Goal: Task Accomplishment & Management: Complete application form

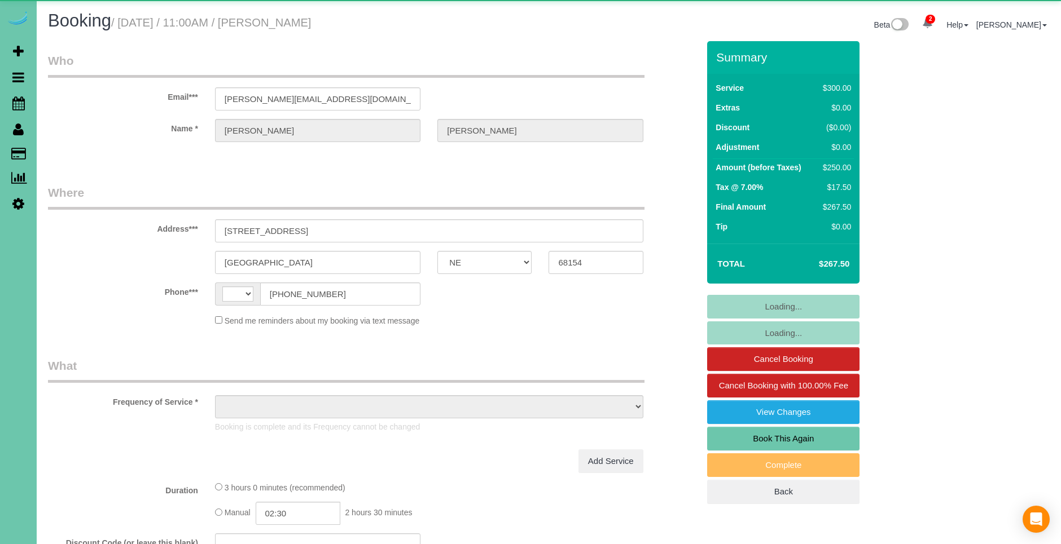
select select "NE"
select select "string:[GEOGRAPHIC_DATA]"
select select "object:648"
select select "string:fspay-a164d3a3-676c-4580-98d9-6aca585cf417"
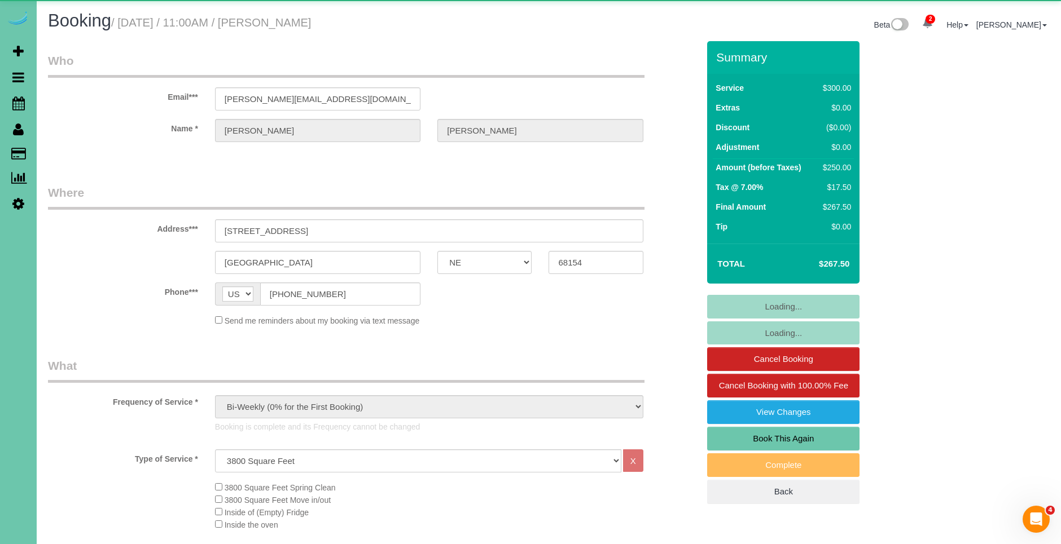
select select "object:949"
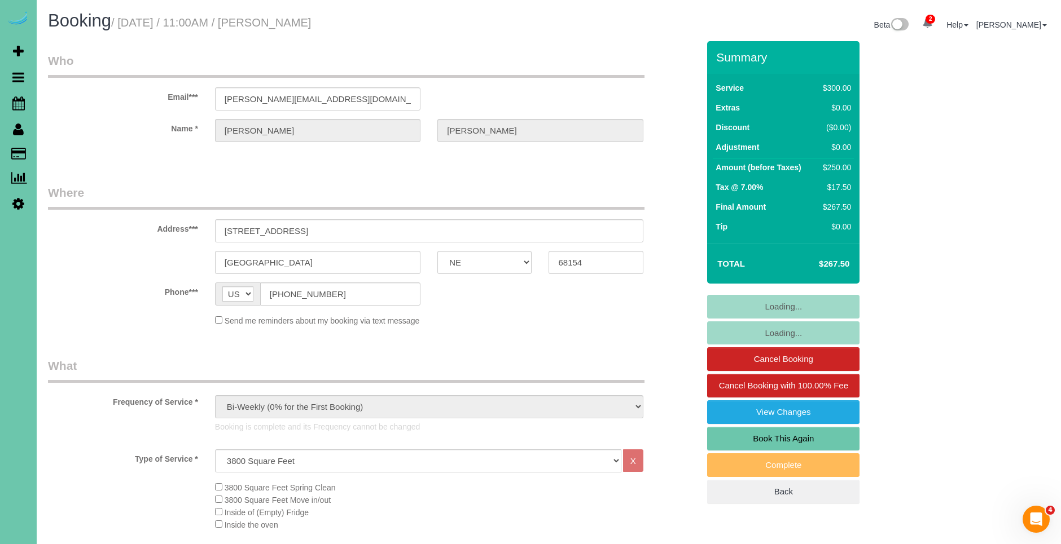
click at [812, 439] on link "Book This Again" at bounding box center [783, 439] width 152 height 24
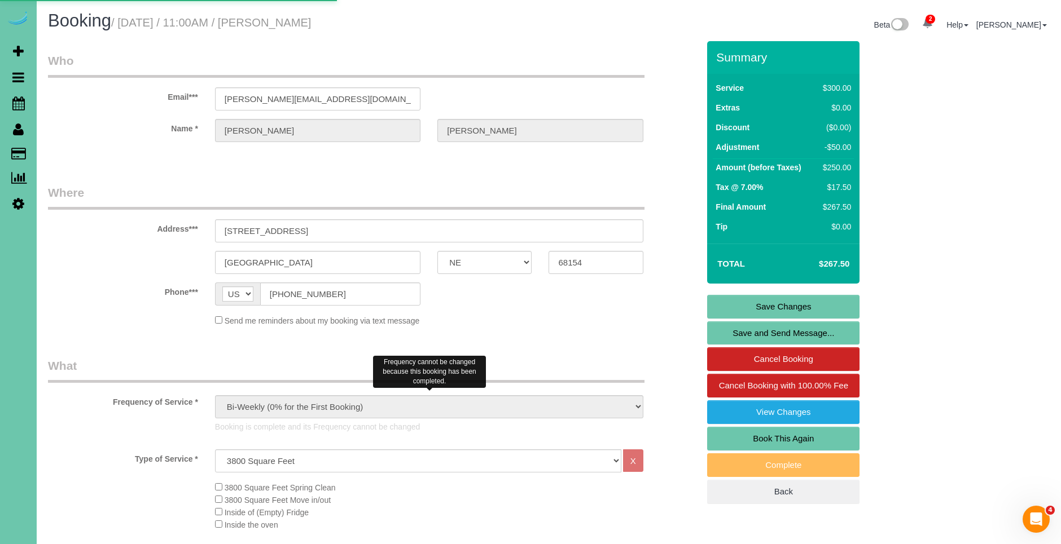
select select "NE"
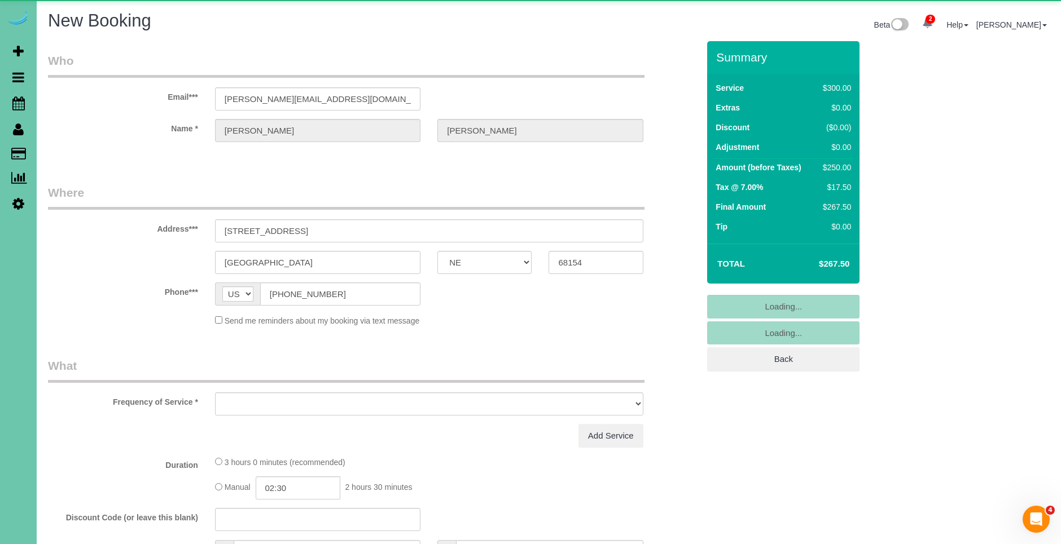
select select "object:1460"
select select "string:fspay-a164d3a3-676c-4580-98d9-6aca585cf417"
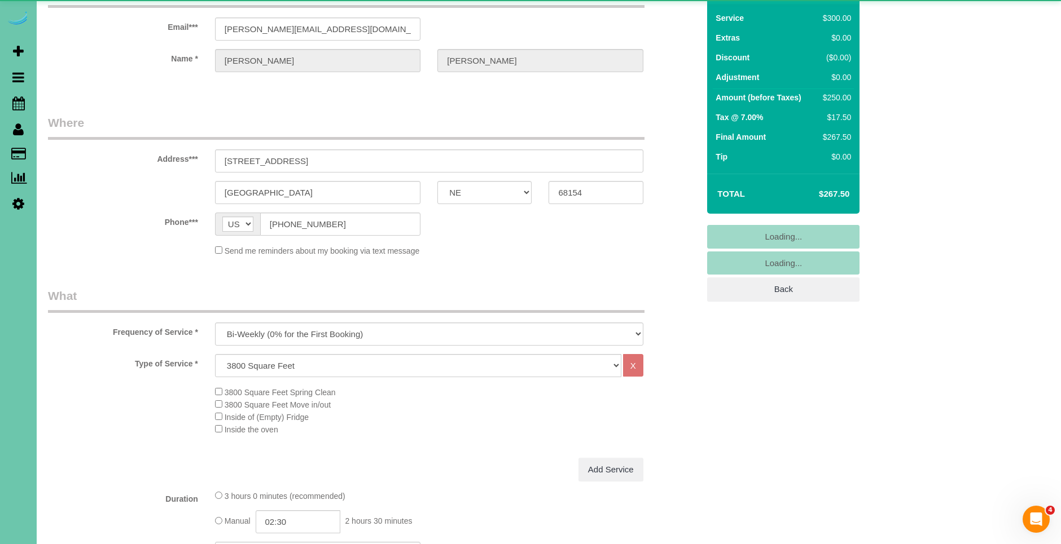
scroll to position [82, 0]
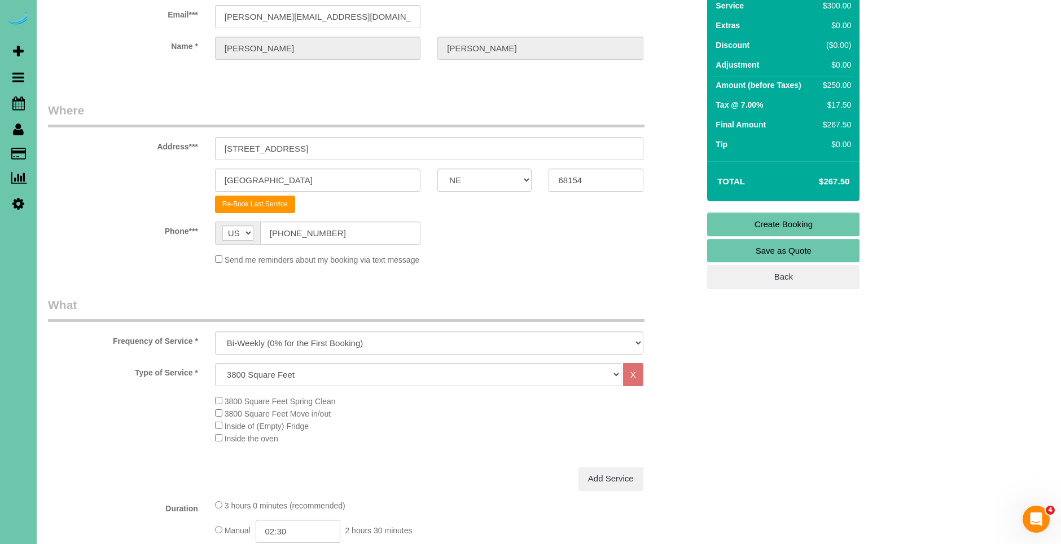
click at [289, 326] on div "Frequency of Service * One Time Weekly (0% for the First Booking) Bi-Weekly (0%…" at bounding box center [372, 326] width 667 height 58
click at [291, 345] on select "One Time Weekly (0% for the First Booking) Bi-Weekly (0% for the First Booking)…" at bounding box center [429, 343] width 428 height 23
select select "object:1679"
click at [215, 332] on select "One Time Weekly (0% for the First Booking) Bi-Weekly (0% for the First Booking)…" at bounding box center [429, 343] width 428 height 23
click at [322, 376] on select "Hourly 2.5 Hour Custom Clean 3.5 Hour Custom Clean commercial 1000 Square Feet …" at bounding box center [418, 374] width 406 height 23
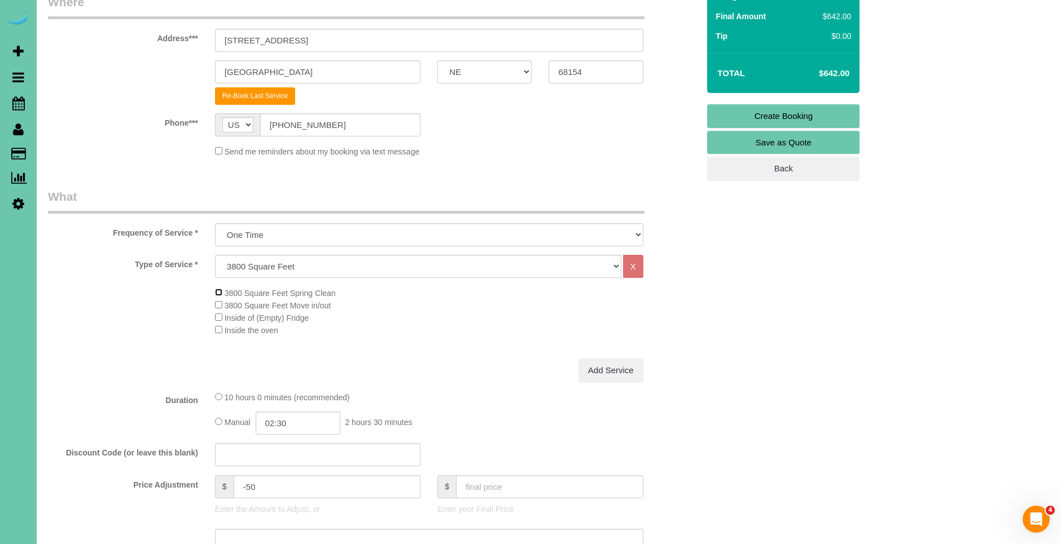
scroll to position [0, 0]
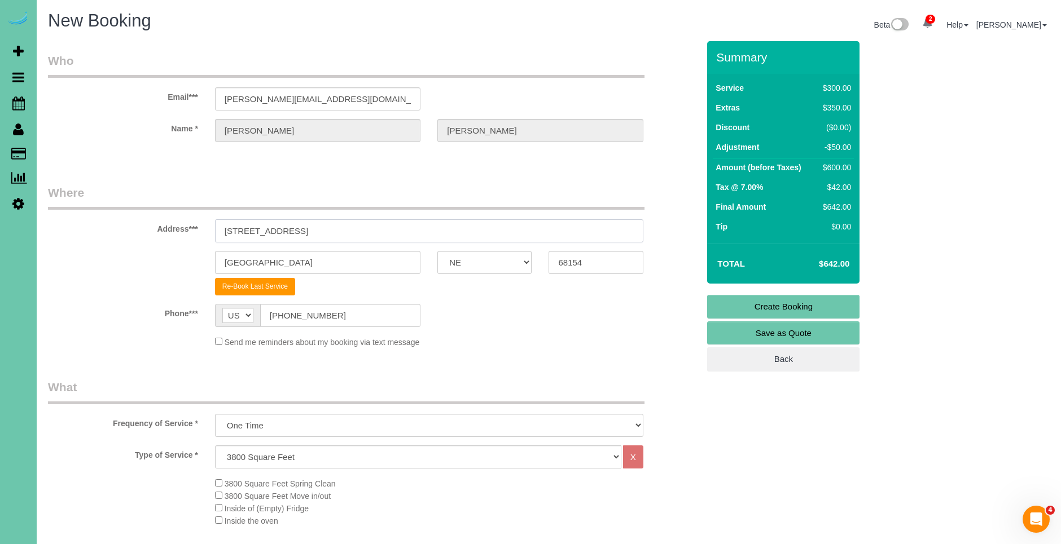
drag, startPoint x: 331, startPoint y: 240, endPoint x: 232, endPoint y: 219, distance: 100.5
click at [232, 219] on input "[STREET_ADDRESS]" at bounding box center [429, 230] width 428 height 23
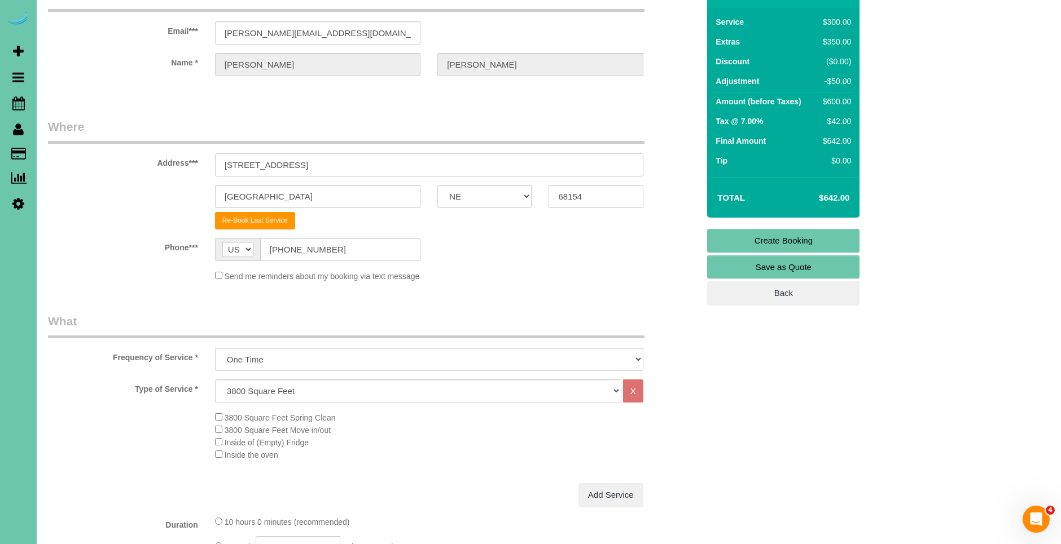
scroll to position [67, 0]
click at [246, 394] on select "Hourly 2.5 Hour Custom Clean 3.5 Hour Custom Clean commercial 1000 Square Feet …" at bounding box center [418, 390] width 406 height 23
select select "75"
click at [215, 379] on select "Hourly 2.5 Hour Custom Clean 3.5 Hour Custom Clean commercial 1000 Square Feet …" at bounding box center [418, 390] width 406 height 23
click at [222, 429] on span "4800 Square Feet Spring Clean" at bounding box center [275, 429] width 121 height 9
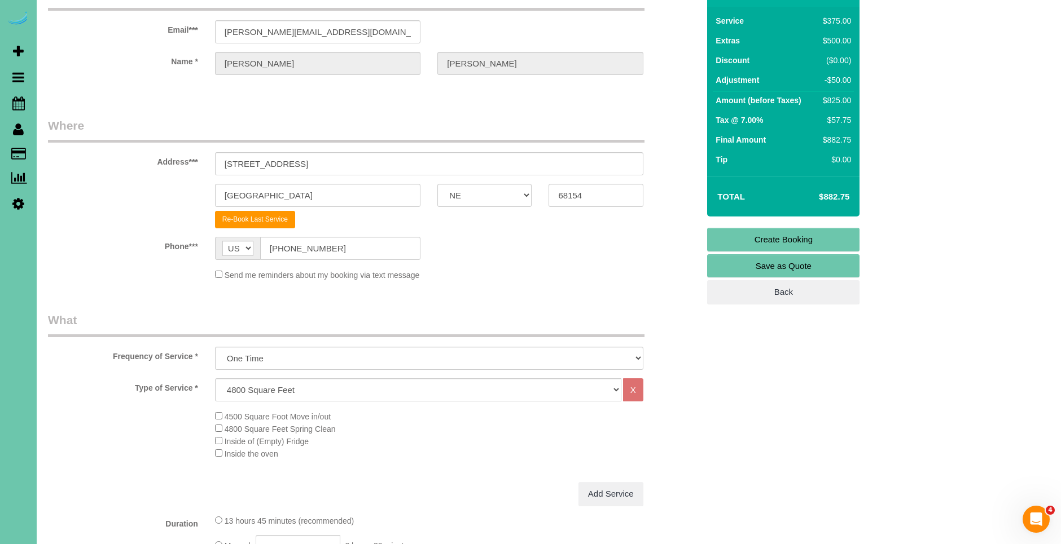
click at [489, 473] on div "Type of Service * Hourly 2.5 Hour Custom Clean 3.5 Hour Custom Clean commercial…" at bounding box center [373, 431] width 650 height 104
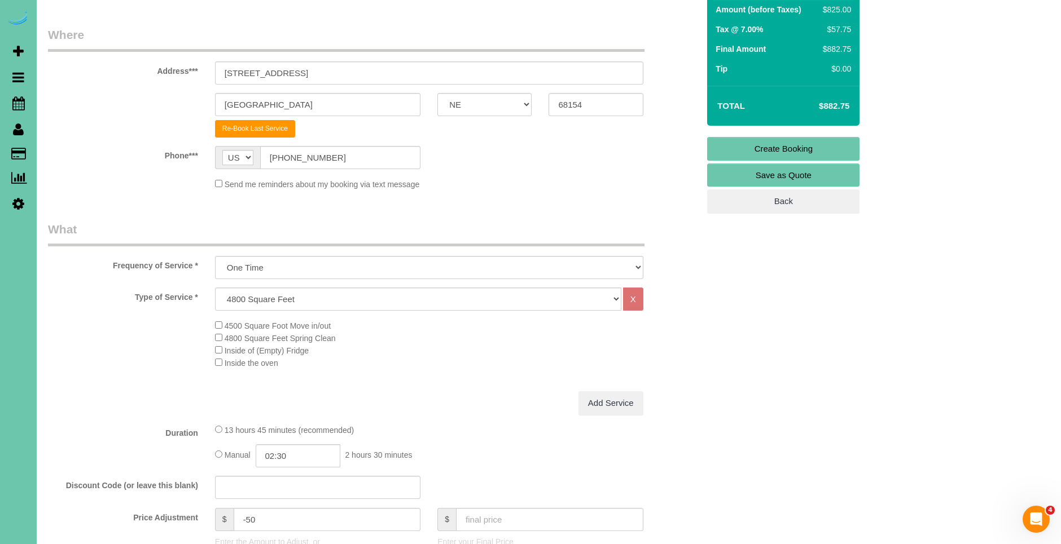
scroll to position [179, 0]
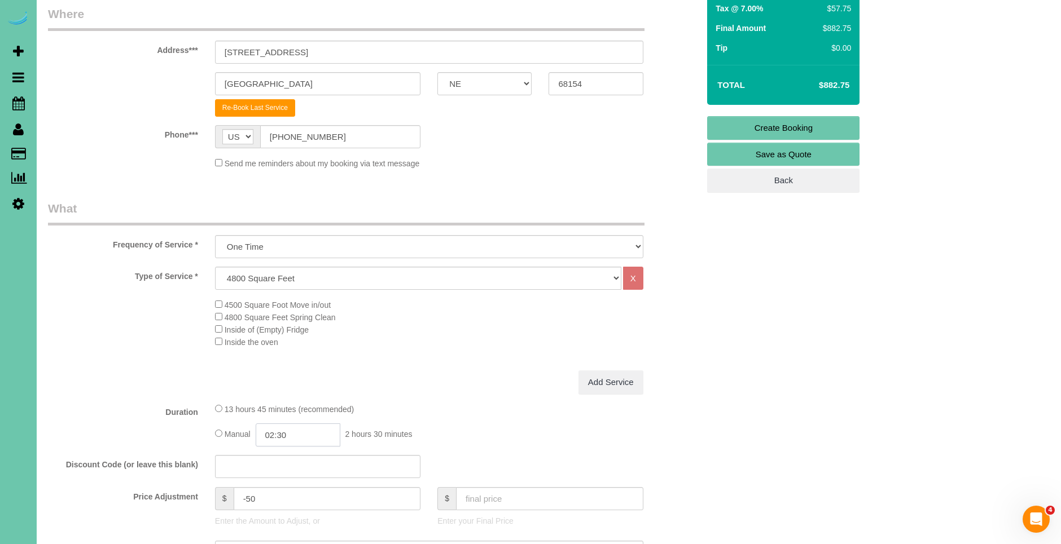
click at [278, 436] on input "02:30" at bounding box center [298, 435] width 85 height 23
click at [322, 438] on input "03:30" at bounding box center [298, 435] width 85 height 23
type input "03:30"
click at [461, 388] on div "Add Service" at bounding box center [428, 383] width 445 height 24
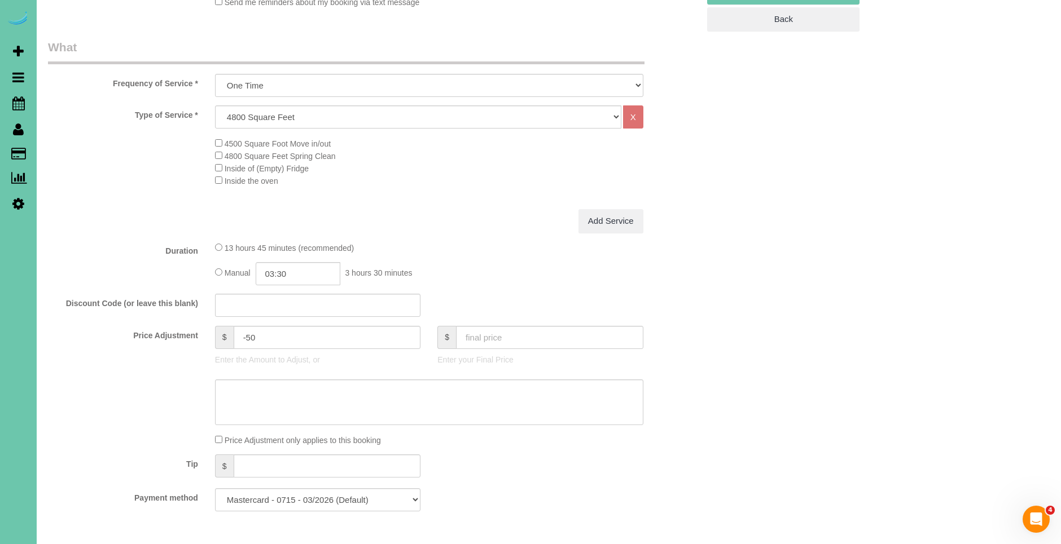
scroll to position [340, 0]
click at [382, 198] on div "Type of Service * Hourly 2.5 Hour Custom Clean 3.5 Hour Custom Clean commercial…" at bounding box center [373, 158] width 650 height 104
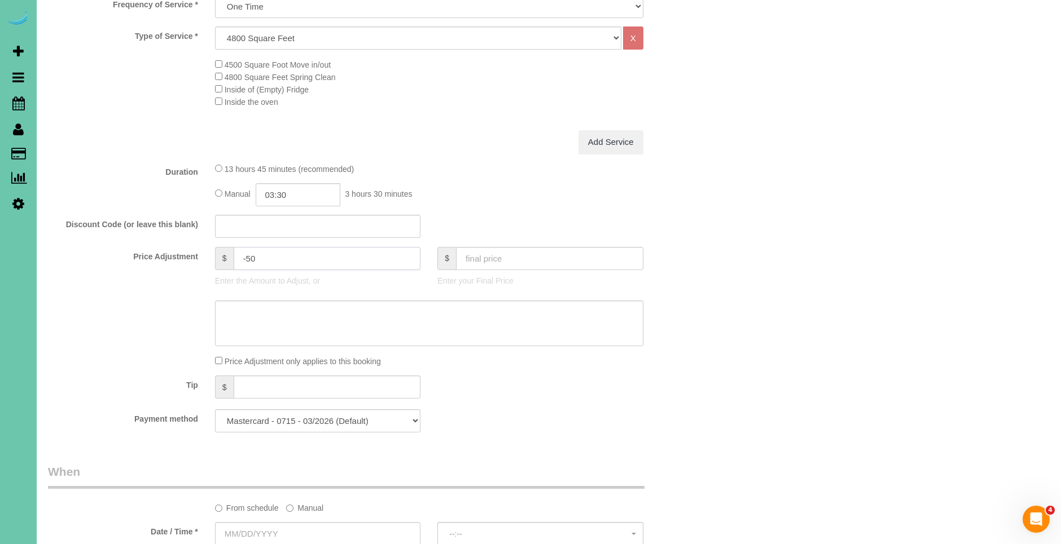
scroll to position [420, 0]
drag, startPoint x: 278, startPoint y: 261, endPoint x: 193, endPoint y: 260, distance: 85.2
click at [193, 260] on div "Price Adjustment $ -50 Enter the Amount to Adjust, or $ Enter your Final Price" at bounding box center [372, 269] width 667 height 45
click at [420, 191] on div "Manual 03:30 3 hours 30 minutes" at bounding box center [429, 194] width 428 height 23
click at [442, 191] on div "Manual 03:30 3 hours 30 minutes" at bounding box center [429, 194] width 428 height 23
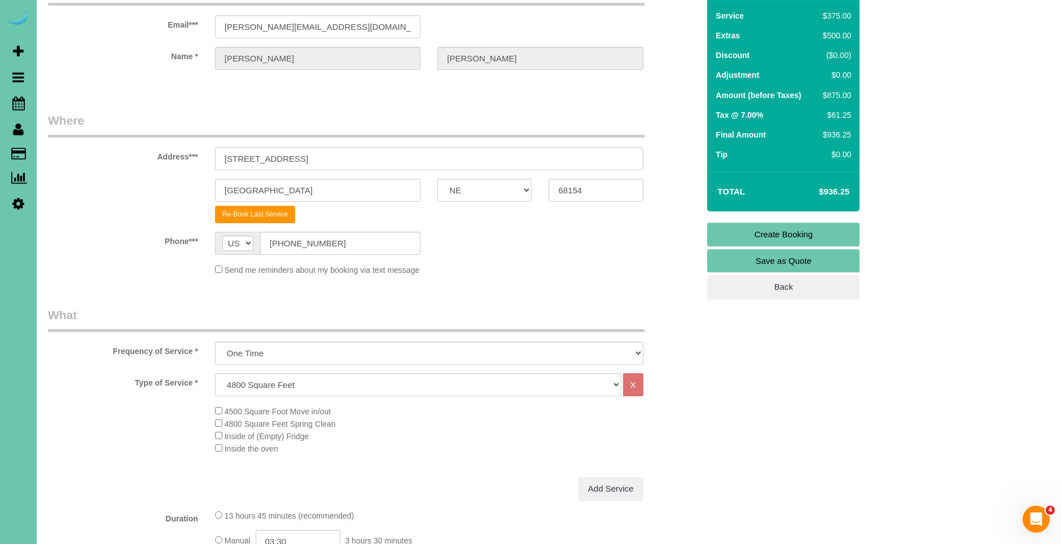
scroll to position [254, 0]
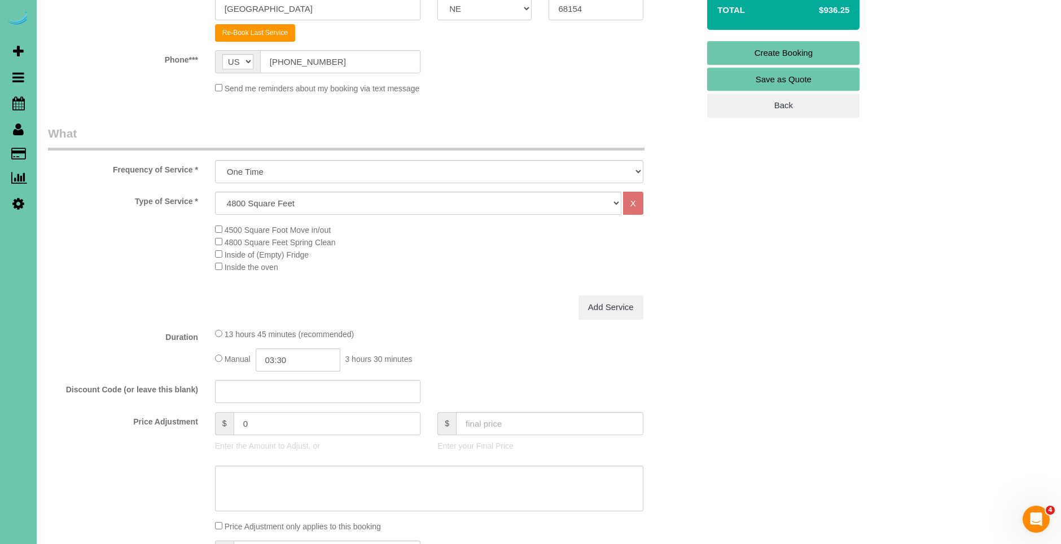
drag, startPoint x: 270, startPoint y: 423, endPoint x: 211, endPoint y: 423, distance: 58.7
click at [211, 423] on div "$ 0 Enter the Amount to Adjust, or" at bounding box center [317, 434] width 222 height 45
type input "79"
click at [261, 499] on textarea at bounding box center [429, 489] width 428 height 46
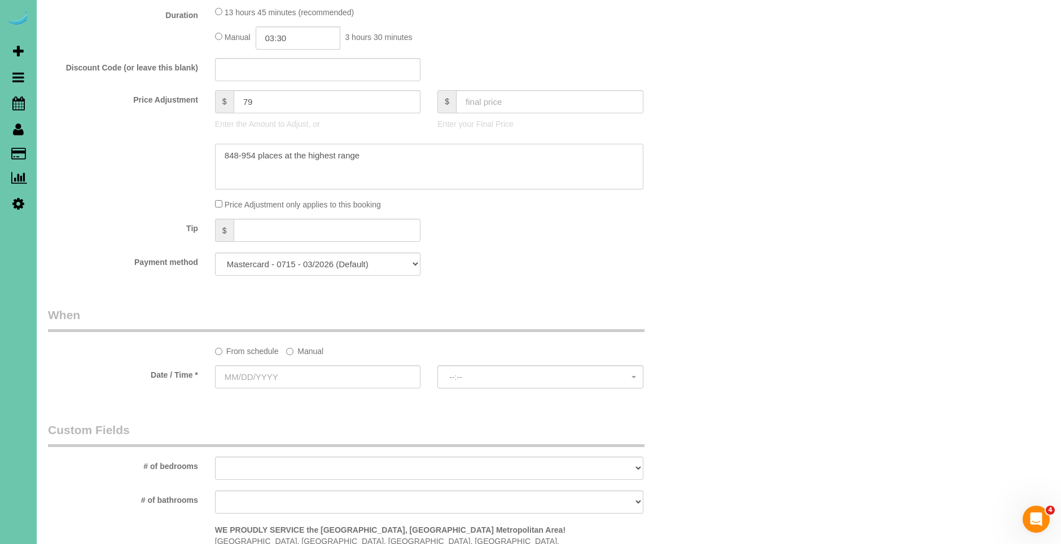
scroll to position [628, 0]
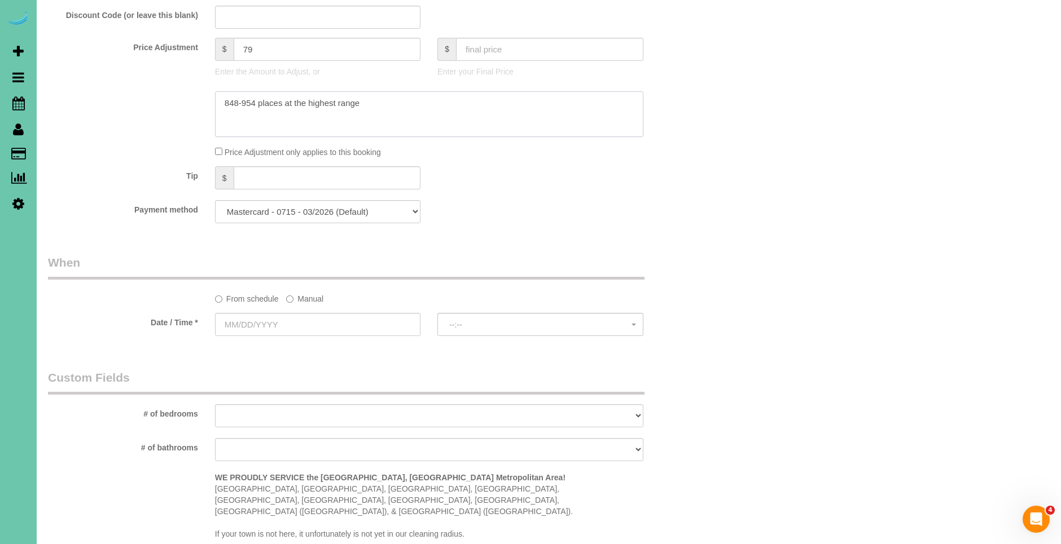
type textarea "848-954 places at the highest range"
click at [300, 302] on label "Manual" at bounding box center [304, 296] width 37 height 15
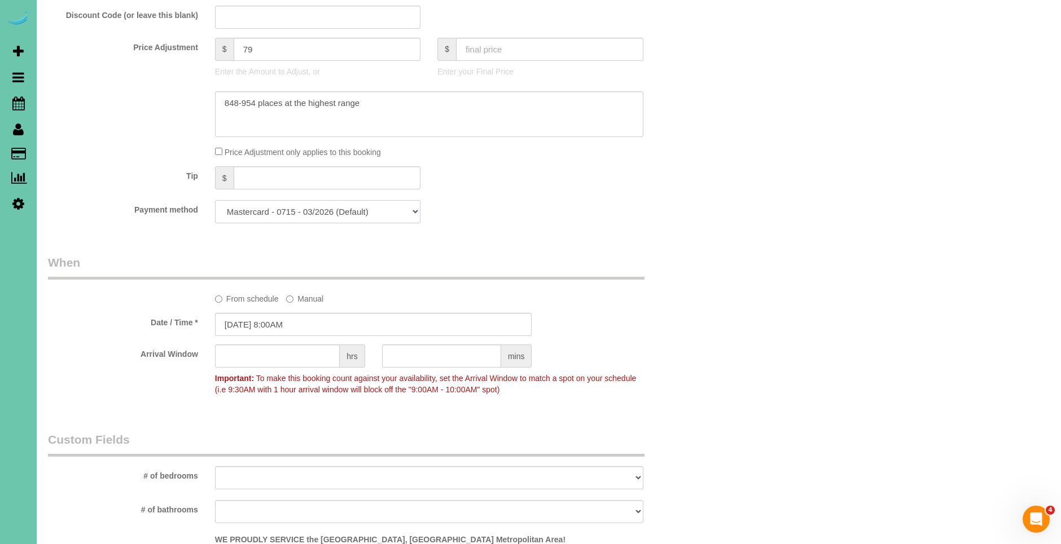
click at [370, 213] on select "Mastercard - 0715 - 03/2026 (Default) Add Credit Card ─────────────── Cash Chec…" at bounding box center [317, 211] width 205 height 23
click at [215, 200] on select "Mastercard - 0715 - 03/2026 (Default) Add Credit Card ─────────────── Cash Chec…" at bounding box center [317, 211] width 205 height 23
click at [242, 325] on input "[DATE] 8:00AM" at bounding box center [373, 324] width 317 height 23
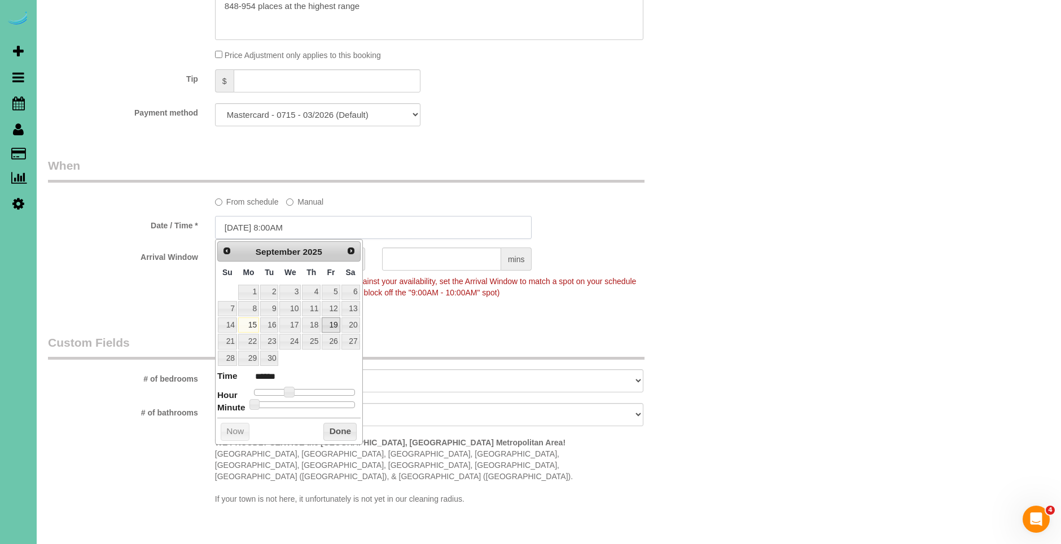
scroll to position [729, 0]
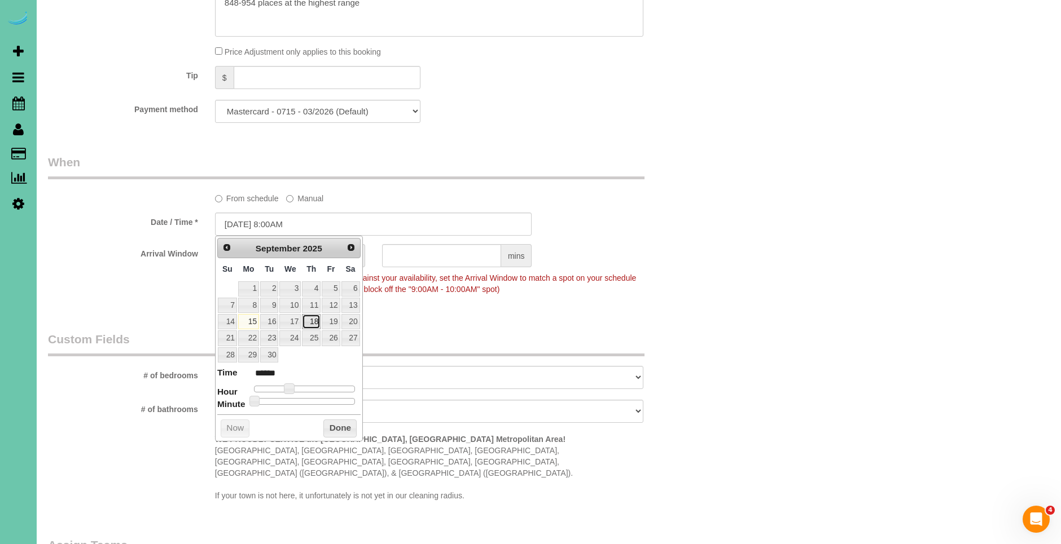
click at [315, 322] on link "18" at bounding box center [311, 321] width 19 height 15
type input "[DATE] 9:00AM"
type input "******"
type input "[DATE] 10:00AM"
type input "*******"
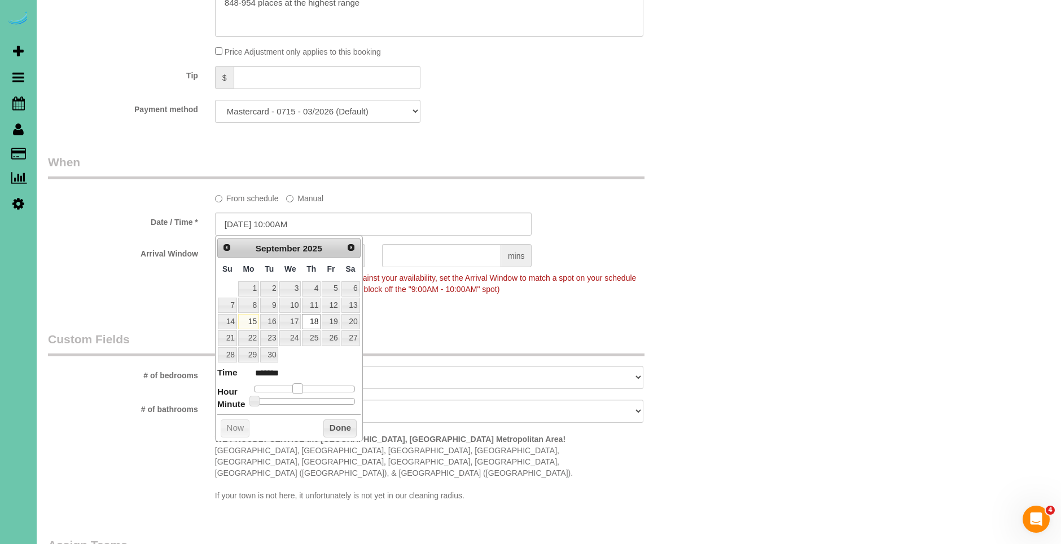
type input "[DATE] 11:00AM"
type input "*******"
drag, startPoint x: 289, startPoint y: 390, endPoint x: 302, endPoint y: 390, distance: 13.0
click at [302, 390] on span at bounding box center [302, 389] width 10 height 10
type input "[DATE] 11:05AM"
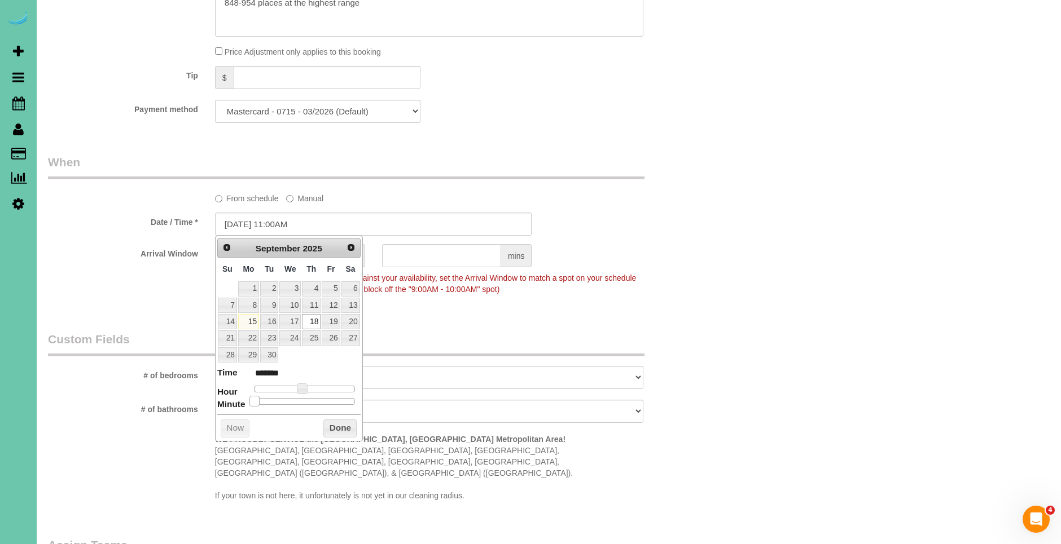
type input "*******"
type input "[DATE] 11:10AM"
type input "*******"
type input "[DATE] 11:15AM"
type input "*******"
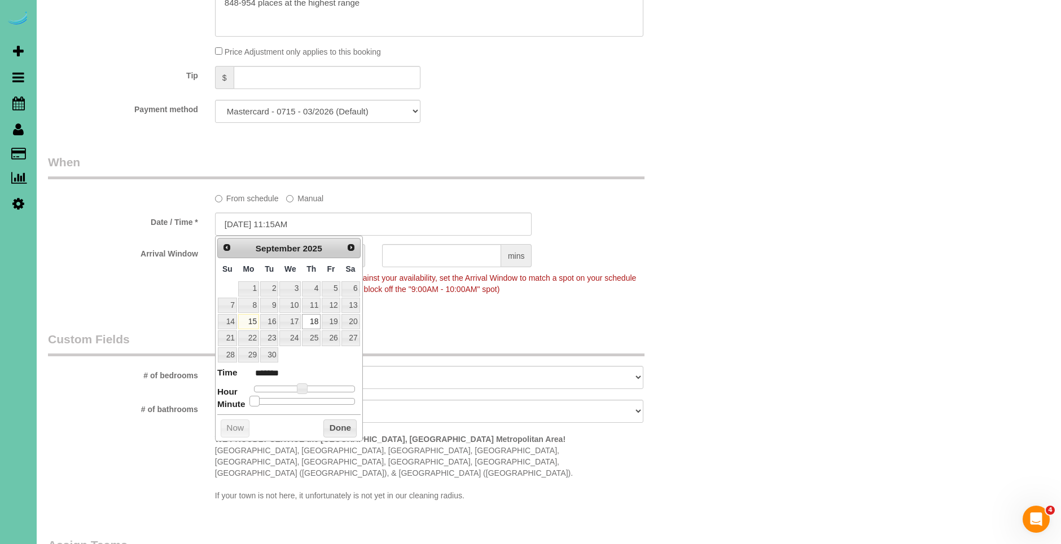
type input "[DATE] 11:20AM"
type input "*******"
type input "[DATE] 11:25AM"
type input "*******"
type input "[DATE] 11:30AM"
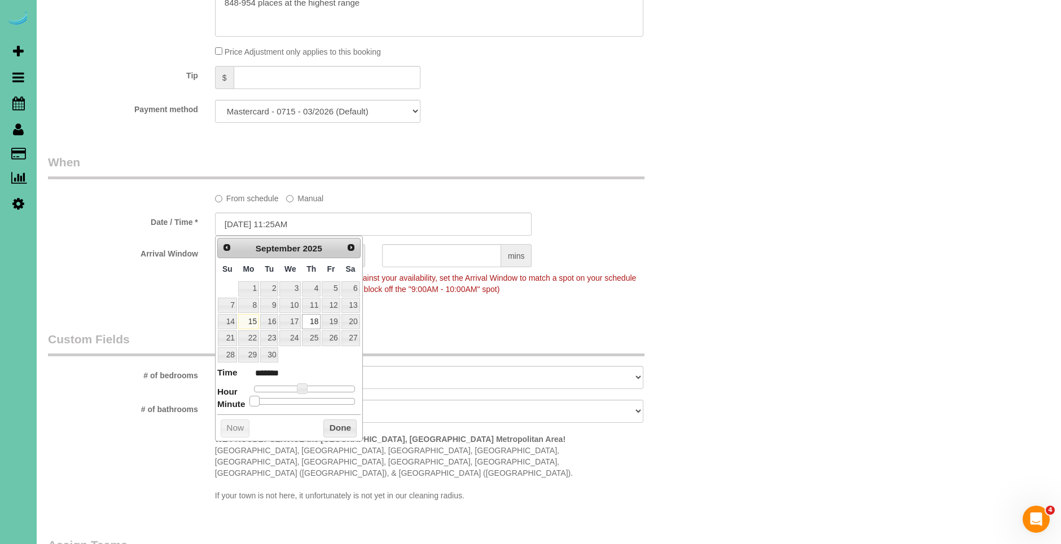
type input "*******"
drag, startPoint x: 254, startPoint y: 402, endPoint x: 329, endPoint y: 423, distance: 77.9
click at [308, 406] on span at bounding box center [309, 401] width 10 height 10
drag, startPoint x: 334, startPoint y: 429, endPoint x: 341, endPoint y: 412, distance: 18.2
click at [337, 425] on button "Done" at bounding box center [339, 429] width 33 height 18
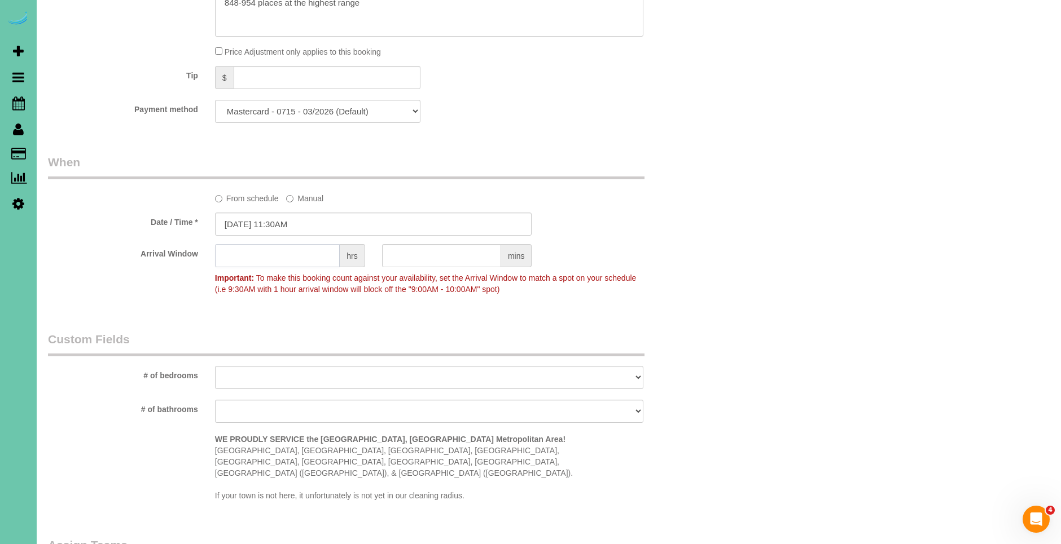
click at [304, 262] on input "text" at bounding box center [277, 255] width 125 height 23
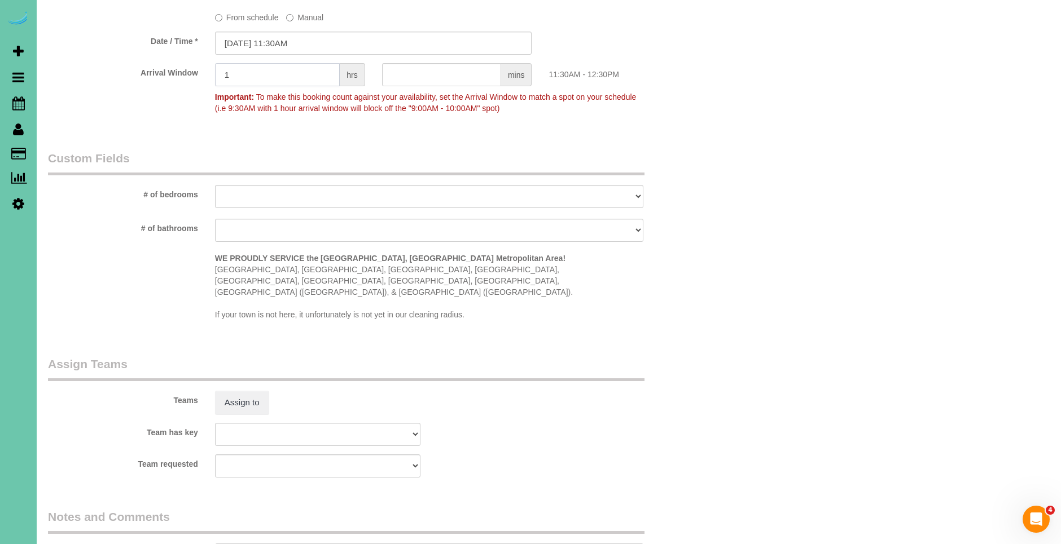
scroll to position [1083, 0]
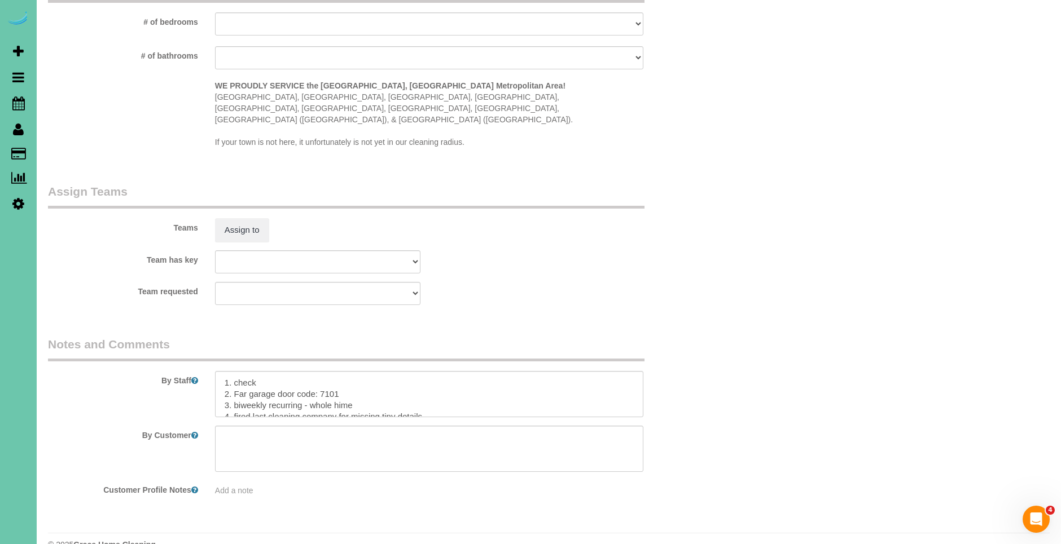
type input "1"
drag, startPoint x: 275, startPoint y: 362, endPoint x: 205, endPoint y: 355, distance: 70.2
click at [206, 371] on div at bounding box center [428, 394] width 445 height 46
drag, startPoint x: 349, startPoint y: 372, endPoint x: 234, endPoint y: 371, distance: 115.7
click at [234, 371] on textarea at bounding box center [429, 394] width 428 height 46
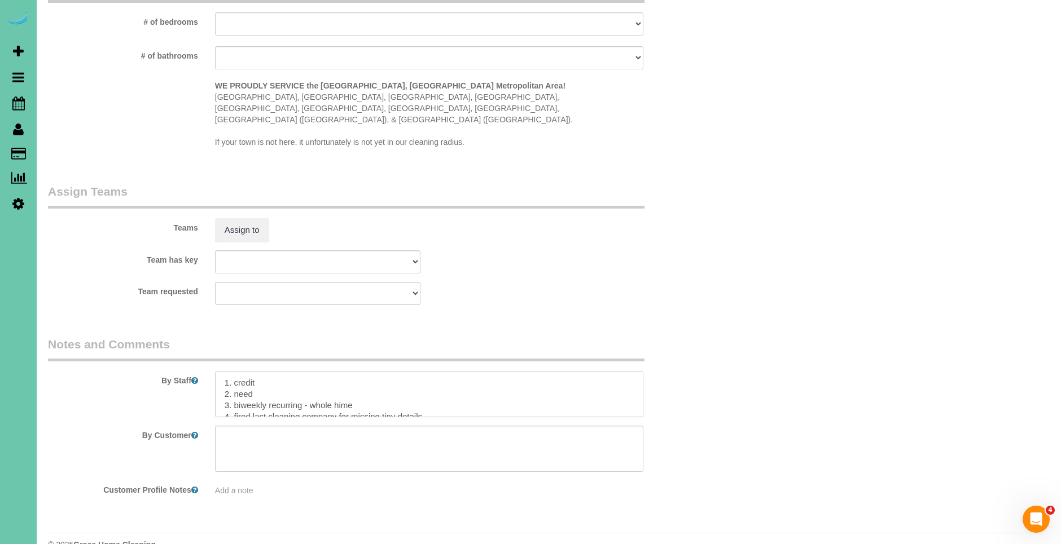
drag, startPoint x: 361, startPoint y: 382, endPoint x: 232, endPoint y: 383, distance: 128.6
click at [232, 383] on textarea at bounding box center [429, 394] width 428 height 46
drag, startPoint x: 233, startPoint y: 382, endPoint x: 249, endPoint y: 392, distance: 19.0
click at [234, 382] on textarea at bounding box center [429, 394] width 428 height 46
click at [410, 385] on textarea at bounding box center [429, 394] width 428 height 46
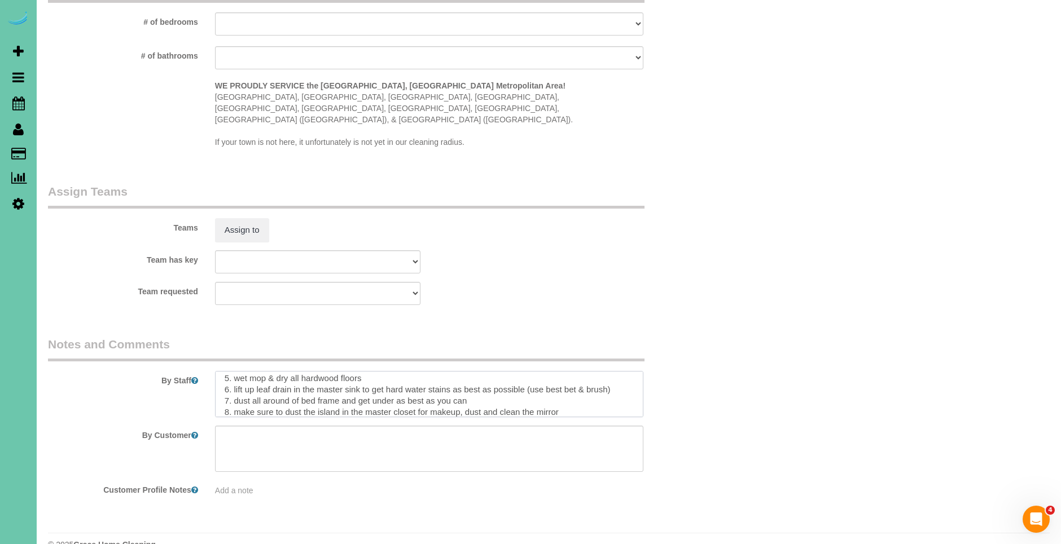
scroll to position [49, 0]
drag, startPoint x: 530, startPoint y: 368, endPoint x: 616, endPoint y: 367, distance: 86.3
click at [616, 371] on textarea at bounding box center [429, 394] width 428 height 46
click at [502, 371] on textarea at bounding box center [429, 394] width 428 height 46
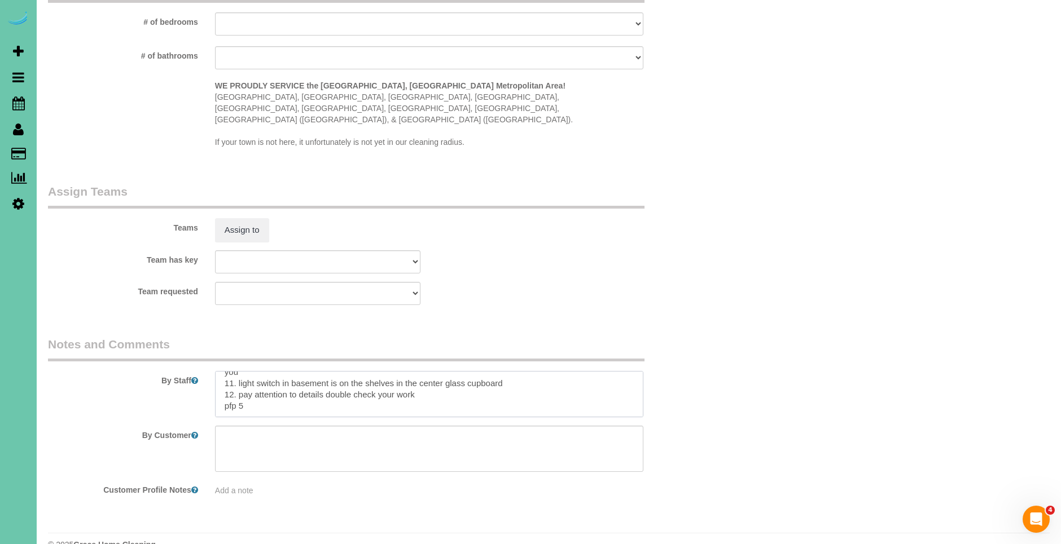
scroll to position [1083, 0]
click at [265, 386] on textarea at bounding box center [429, 394] width 428 height 46
click at [274, 385] on textarea at bounding box center [429, 394] width 428 height 46
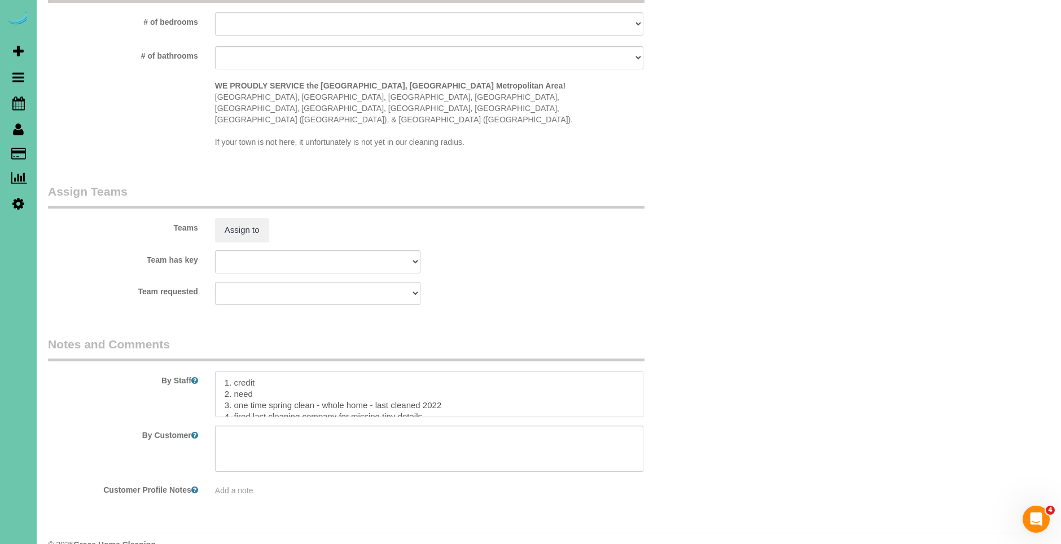
click at [273, 371] on textarea at bounding box center [429, 394] width 428 height 46
drag, startPoint x: 248, startPoint y: 372, endPoint x: 235, endPoint y: 372, distance: 13.6
click at [235, 372] on textarea at bounding box center [429, 394] width 428 height 46
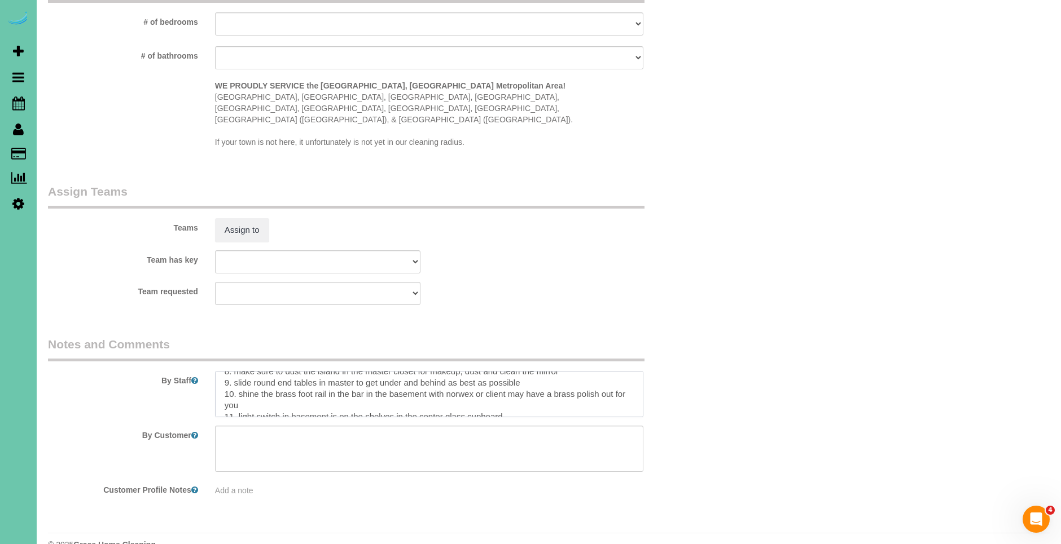
scroll to position [124, 0]
click at [266, 380] on textarea at bounding box center [429, 394] width 428 height 46
paste textarea "CLEANING DESCRIPTION Dirt level 5-10 *Use extension duster for high or hard-to-…"
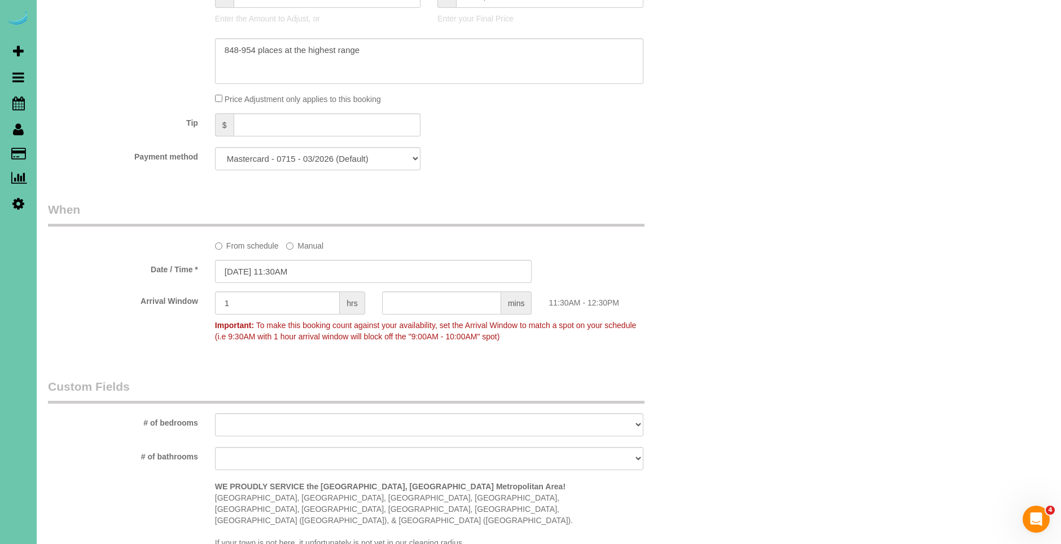
scroll to position [0, 0]
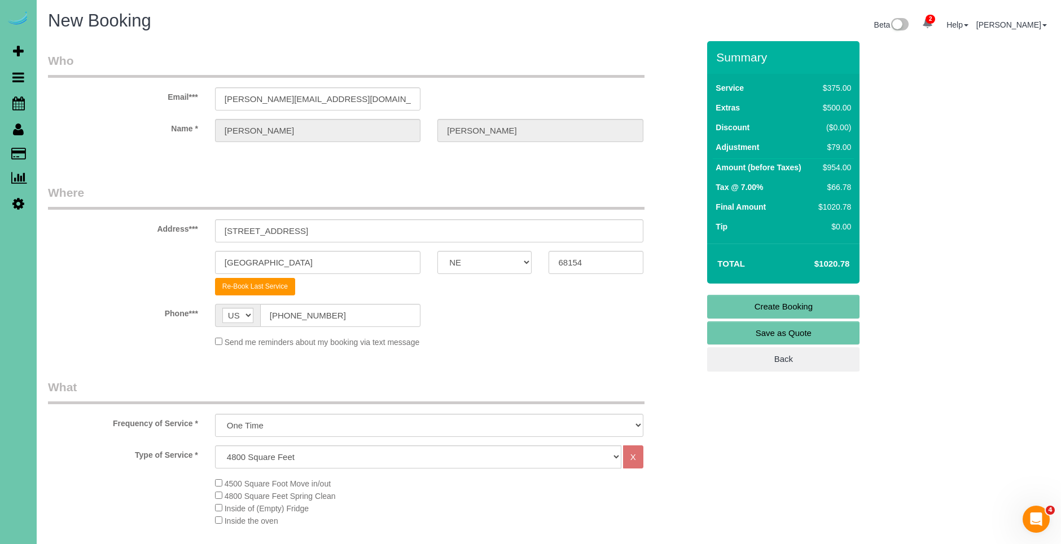
type textarea "1. credit 2. call office when you are on your way so we can call her and give h…"
click at [804, 306] on link "Create Booking" at bounding box center [783, 307] width 152 height 24
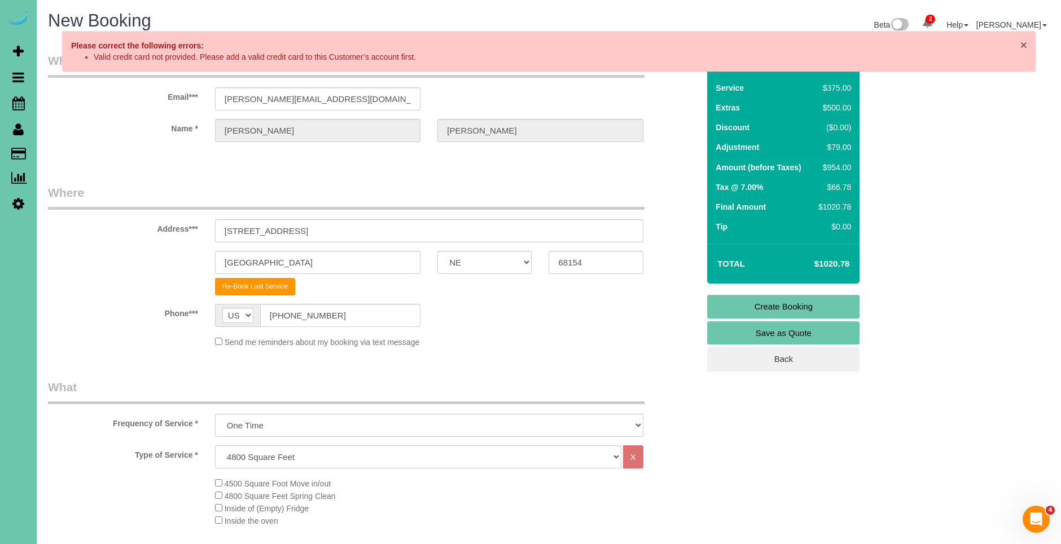
click at [1024, 45] on span "×" at bounding box center [1023, 44] width 7 height 13
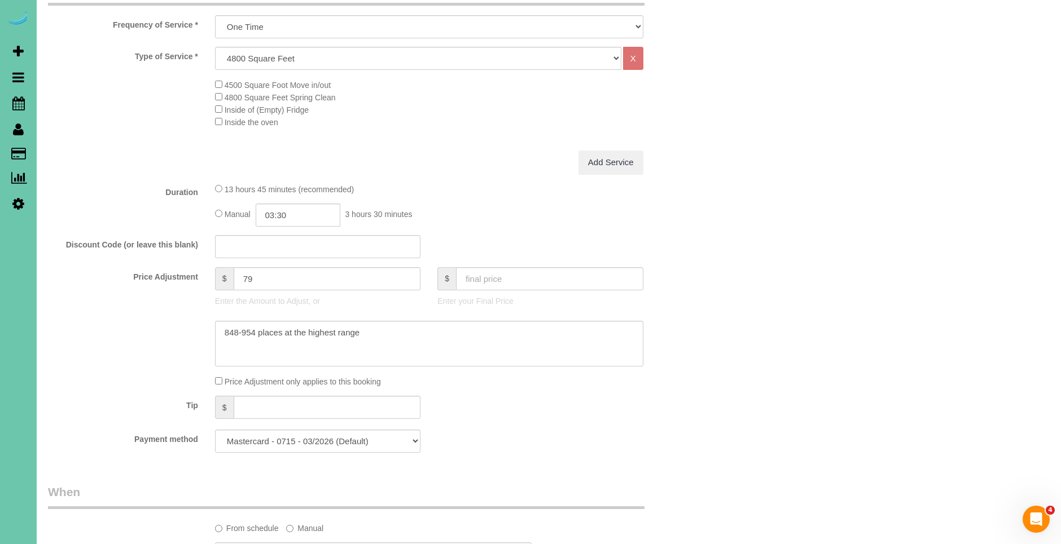
scroll to position [434, 0]
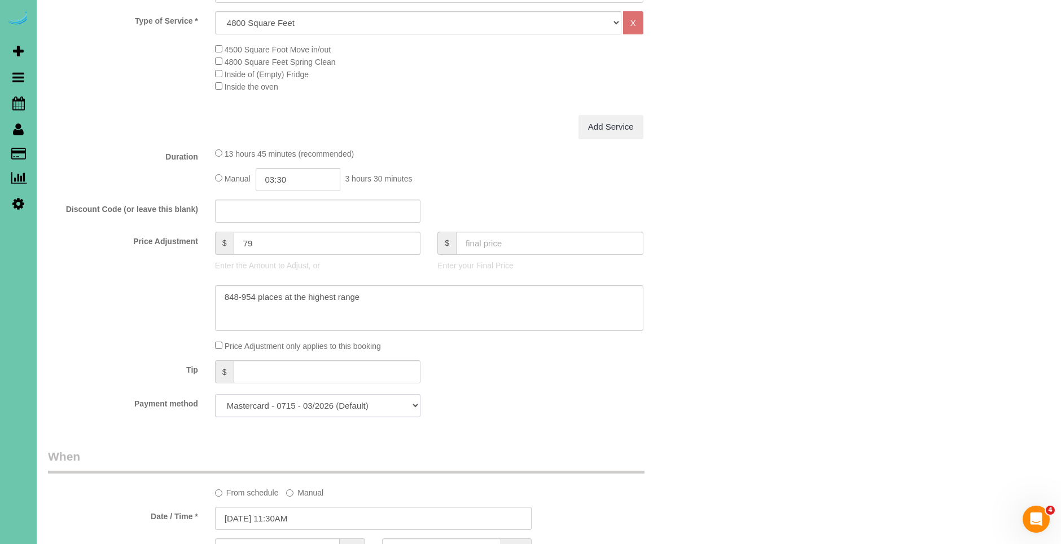
click at [301, 406] on select "Mastercard - 0715 - 03/2026 (Default) Add Credit Card ─────────────── Cash Chec…" at bounding box center [317, 405] width 205 height 23
select select "string:check"
click at [215, 394] on select "Mastercard - 0715 - 03/2026 (Default) Add Credit Card ─────────────── Cash Chec…" at bounding box center [317, 405] width 205 height 23
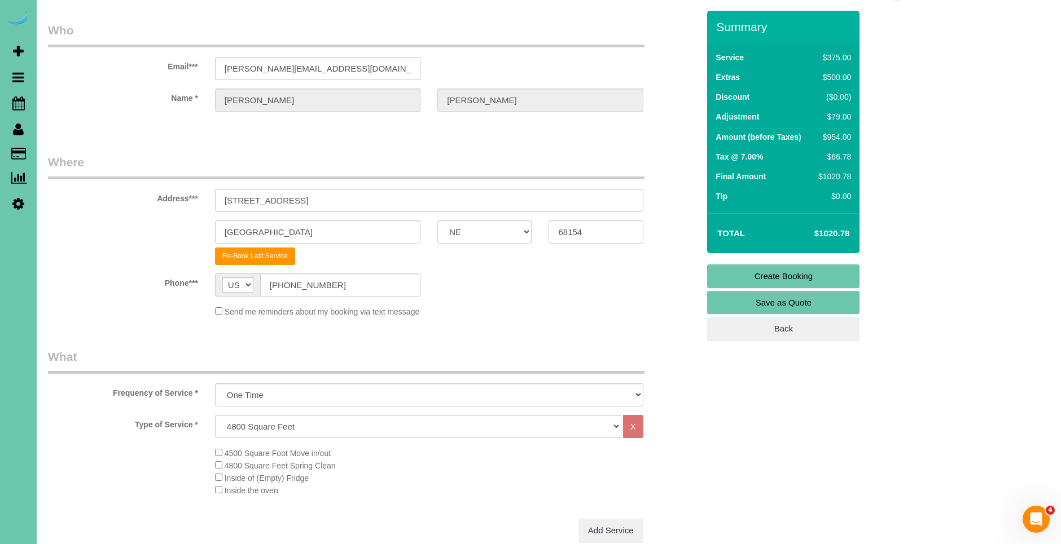
scroll to position [0, 0]
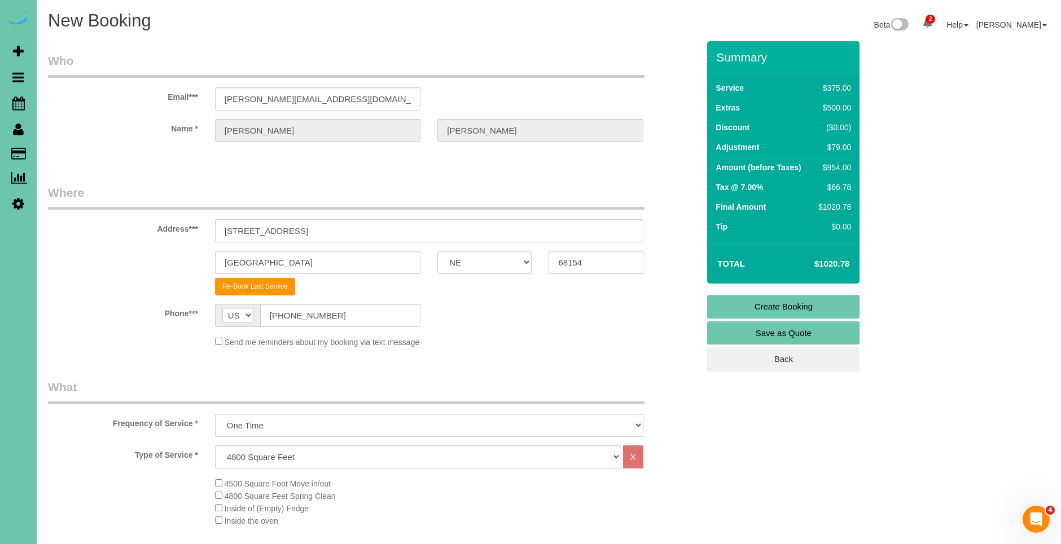
click at [789, 305] on link "Create Booking" at bounding box center [783, 307] width 152 height 24
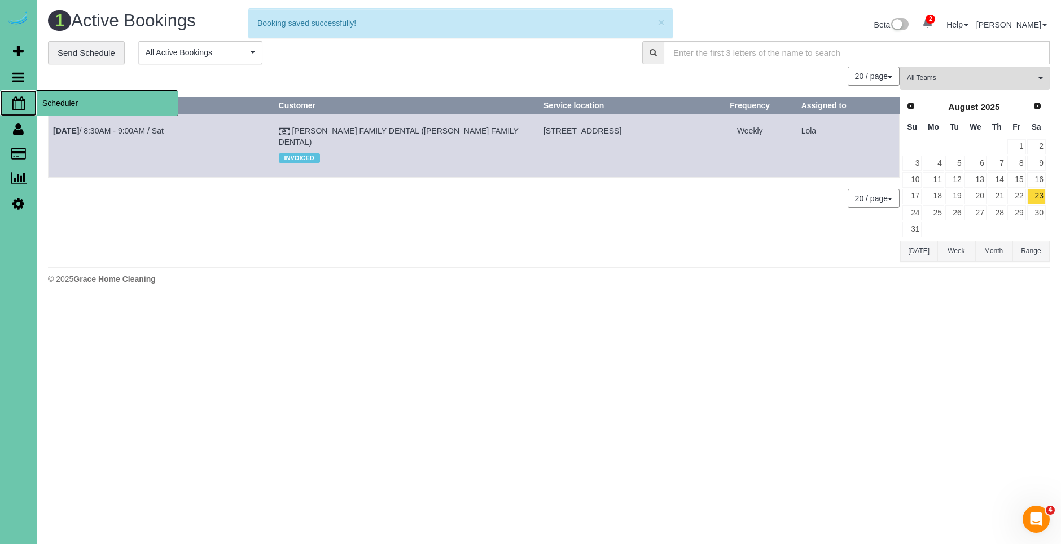
click at [76, 102] on span "Scheduler" at bounding box center [107, 103] width 141 height 26
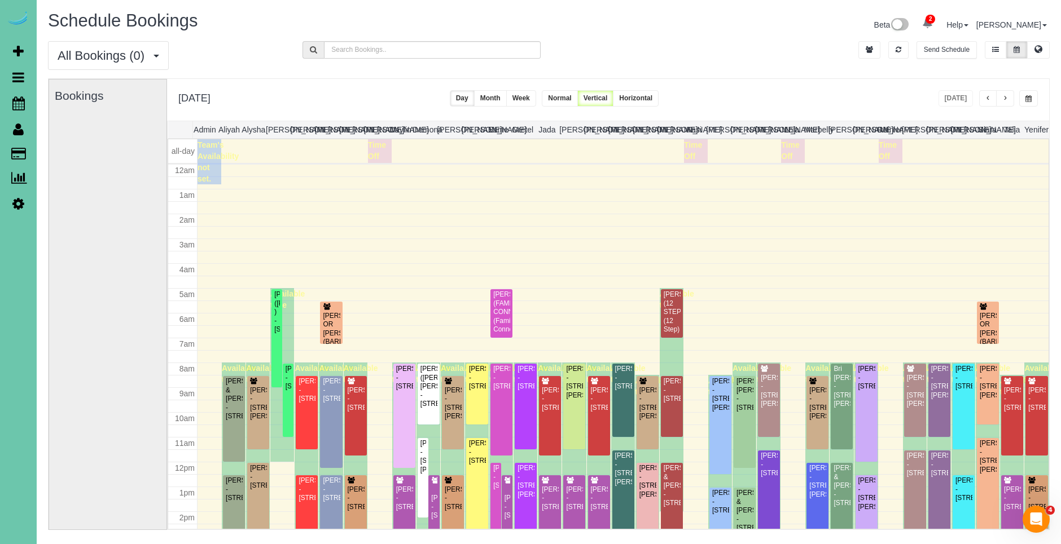
scroll to position [149, 0]
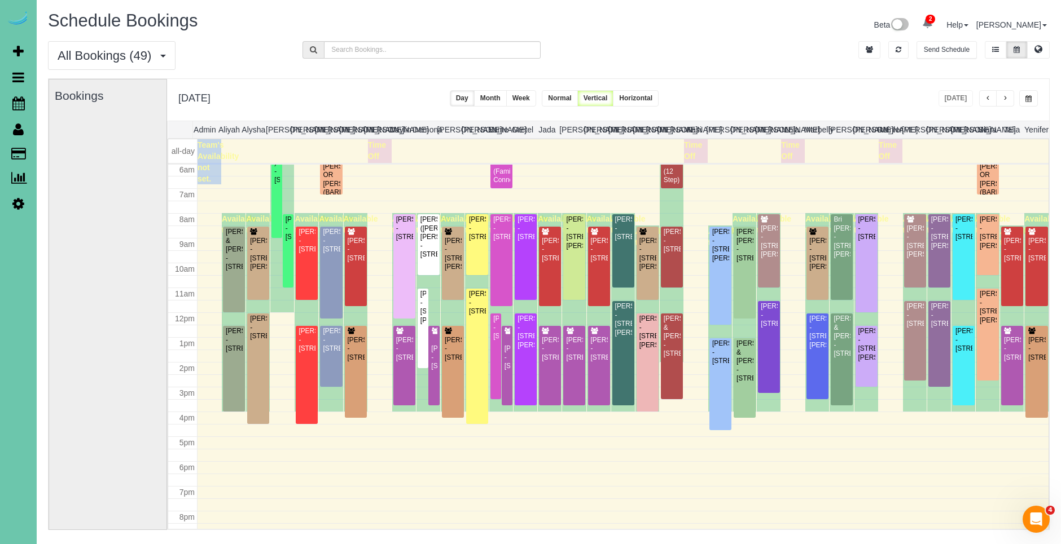
click at [1034, 100] on button "button" at bounding box center [1028, 98] width 19 height 16
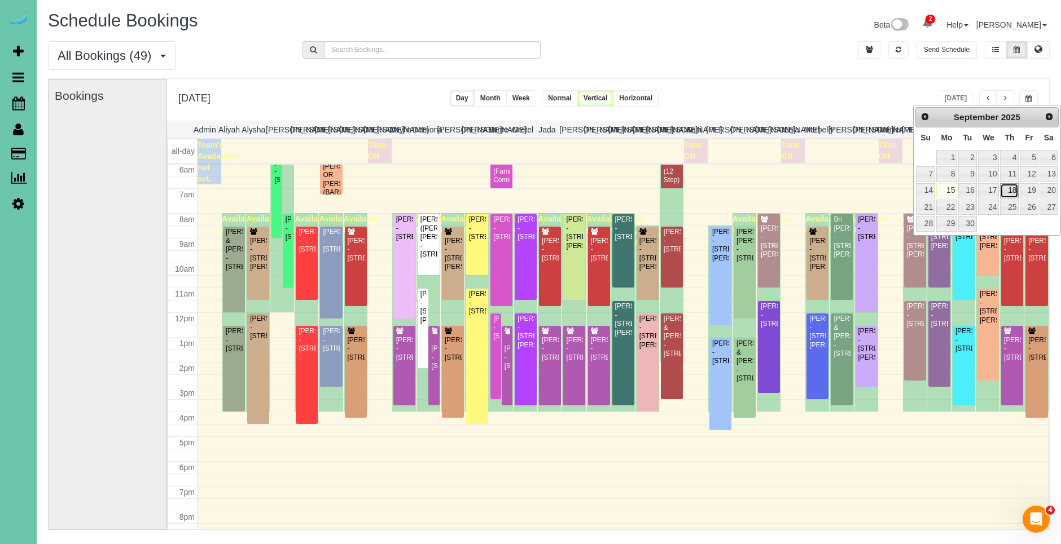
click at [1013, 191] on link "18" at bounding box center [1009, 190] width 19 height 15
type input "**********"
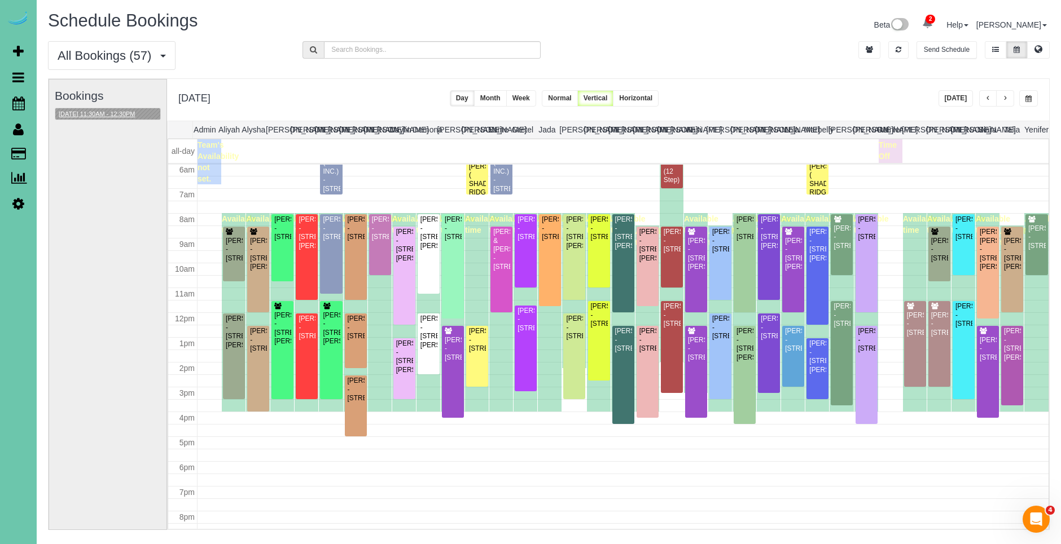
click at [111, 116] on button "[DATE] 11:30AM - 12:30PM" at bounding box center [96, 114] width 83 height 12
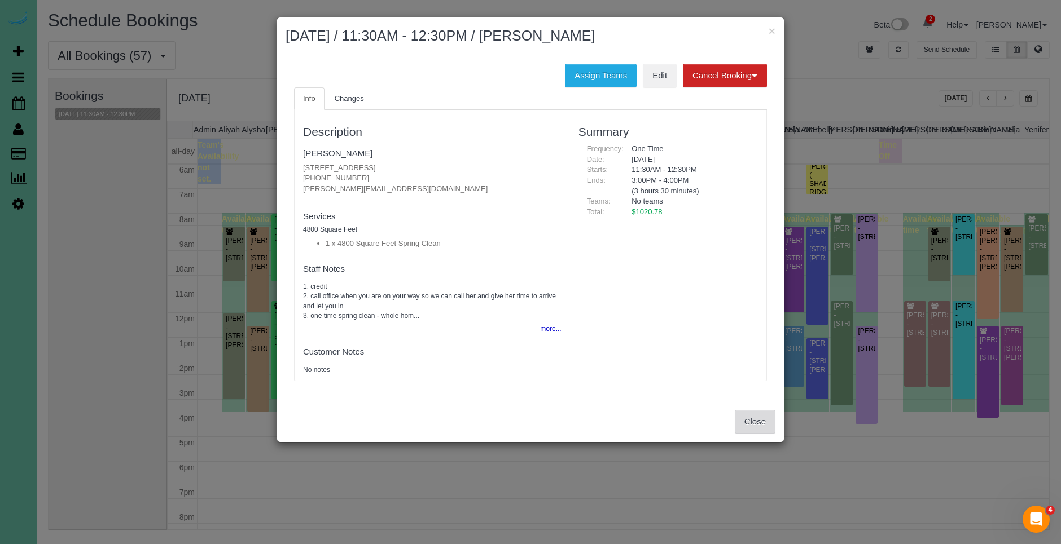
click at [761, 426] on button "Close" at bounding box center [755, 422] width 41 height 24
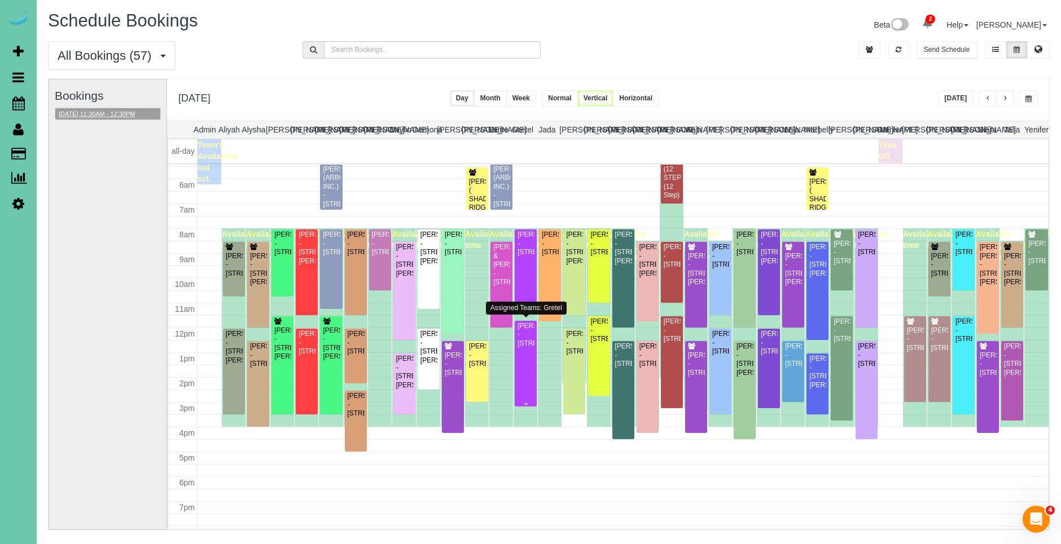
scroll to position [131, 0]
